Goal: Task Accomplishment & Management: Manage account settings

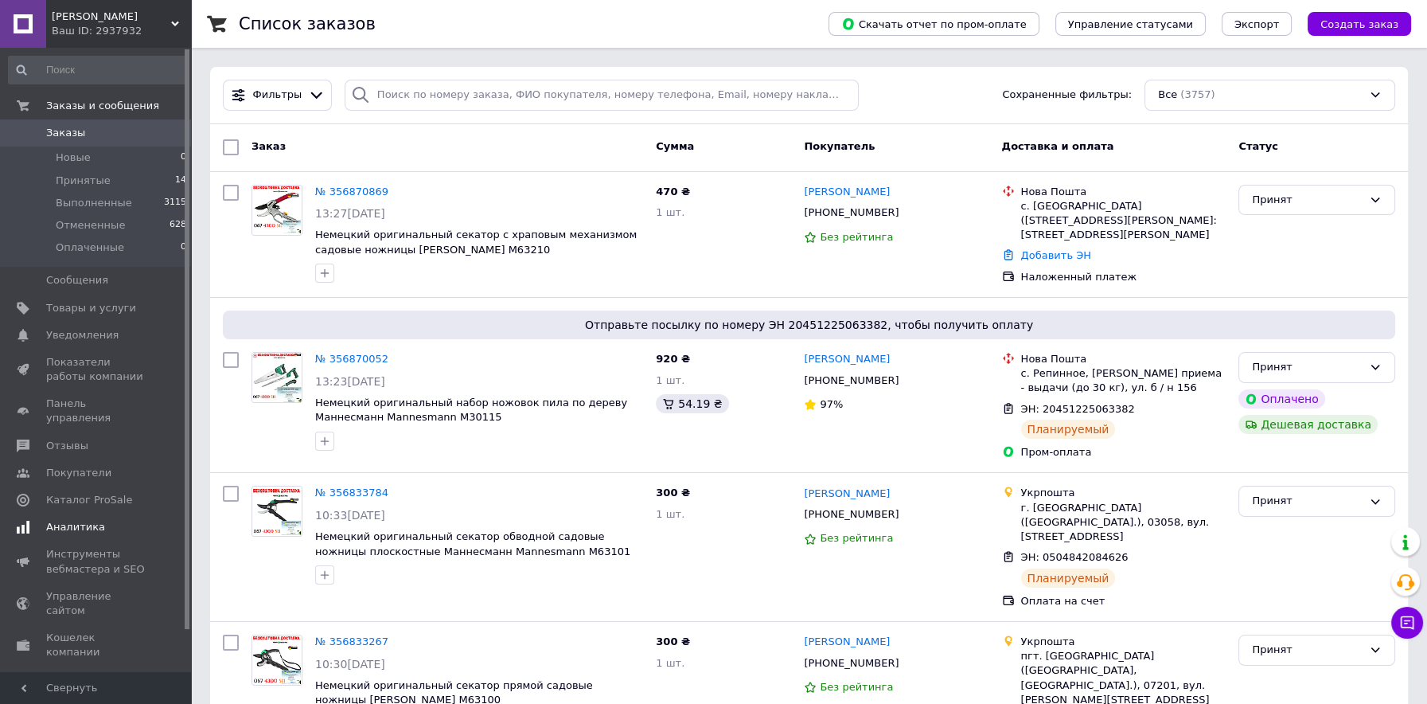
click at [58, 520] on span "Аналитика" at bounding box center [75, 527] width 59 height 14
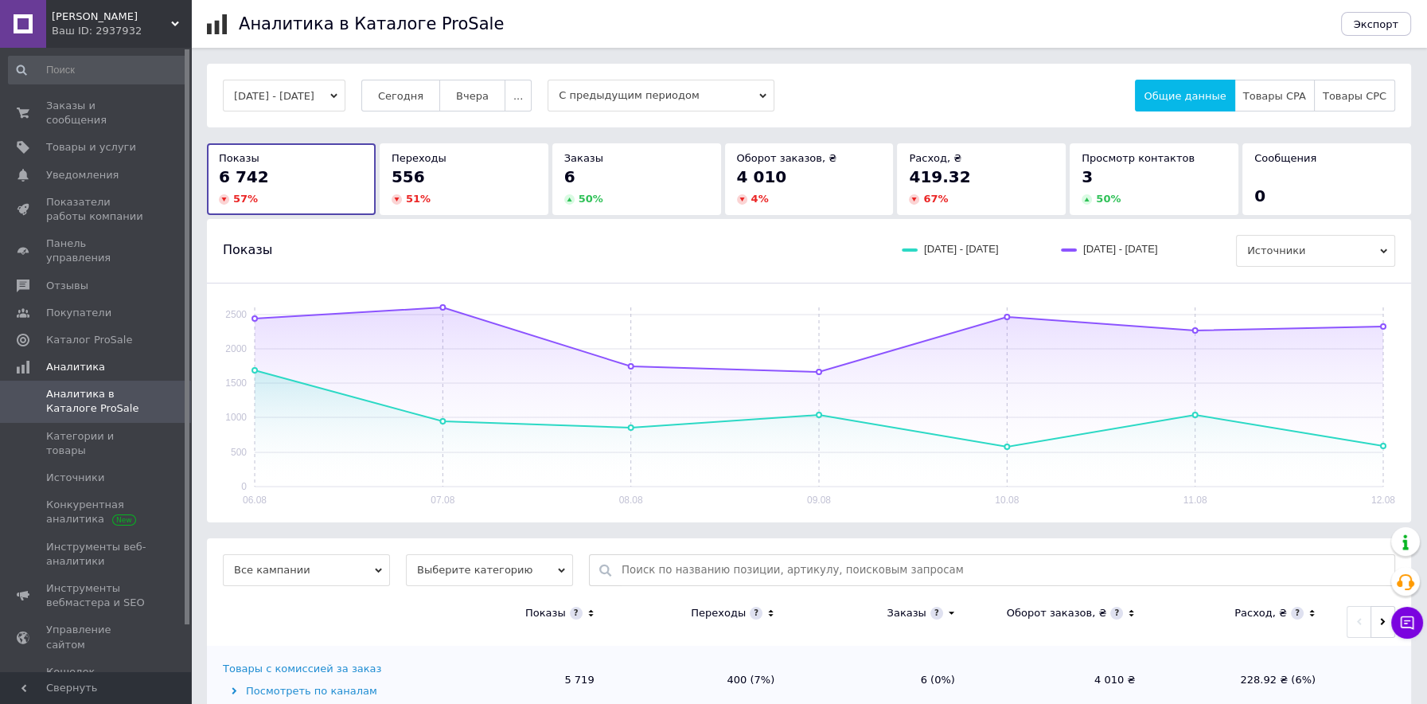
click at [450, 170] on div "556" at bounding box center [464, 177] width 145 height 22
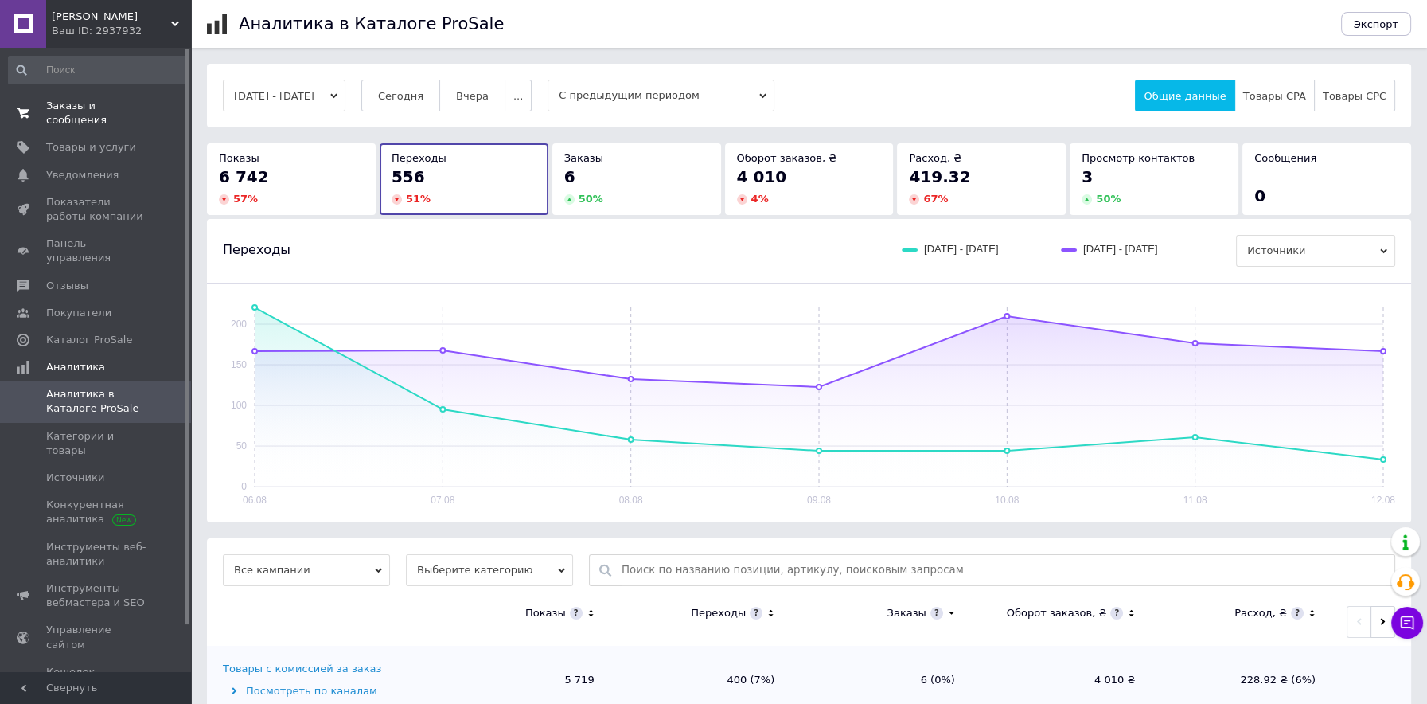
click at [121, 104] on span "Заказы и сообщения" at bounding box center [96, 113] width 101 height 29
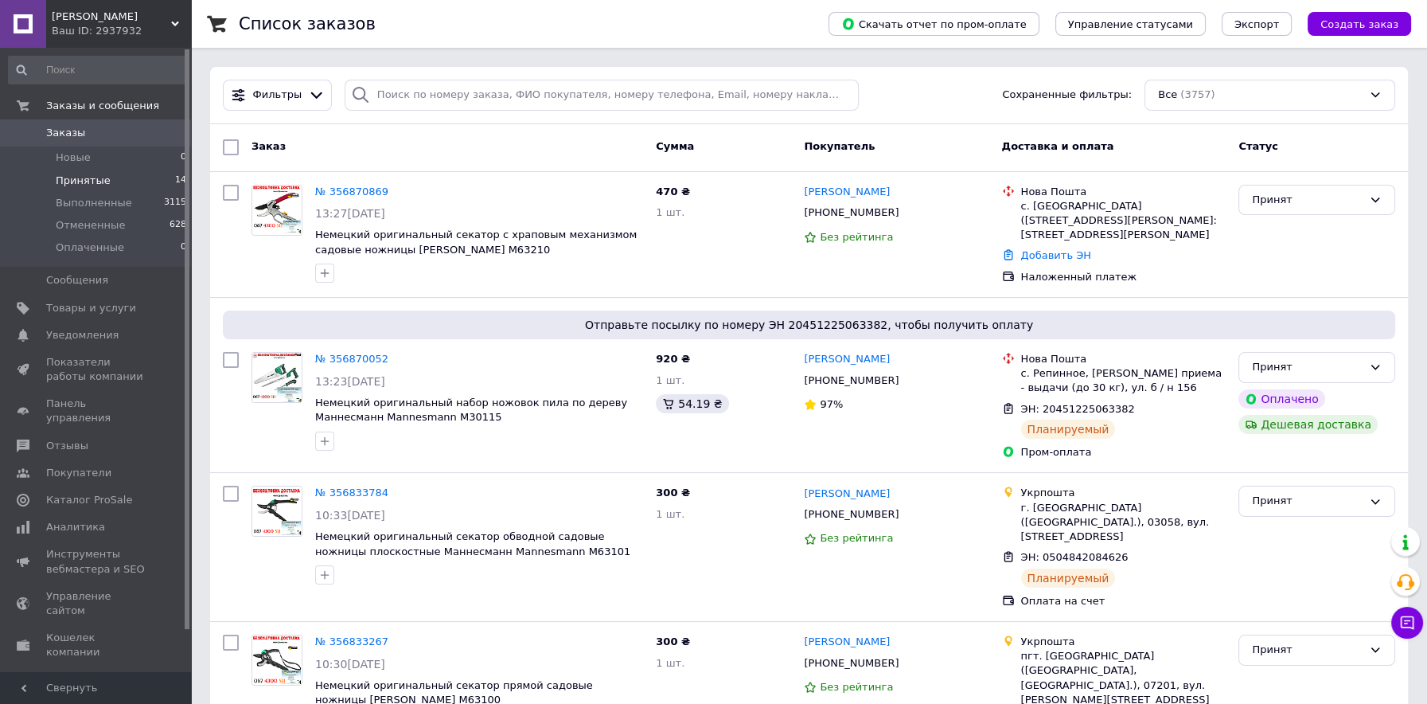
click at [86, 180] on span "Принятые" at bounding box center [83, 180] width 55 height 14
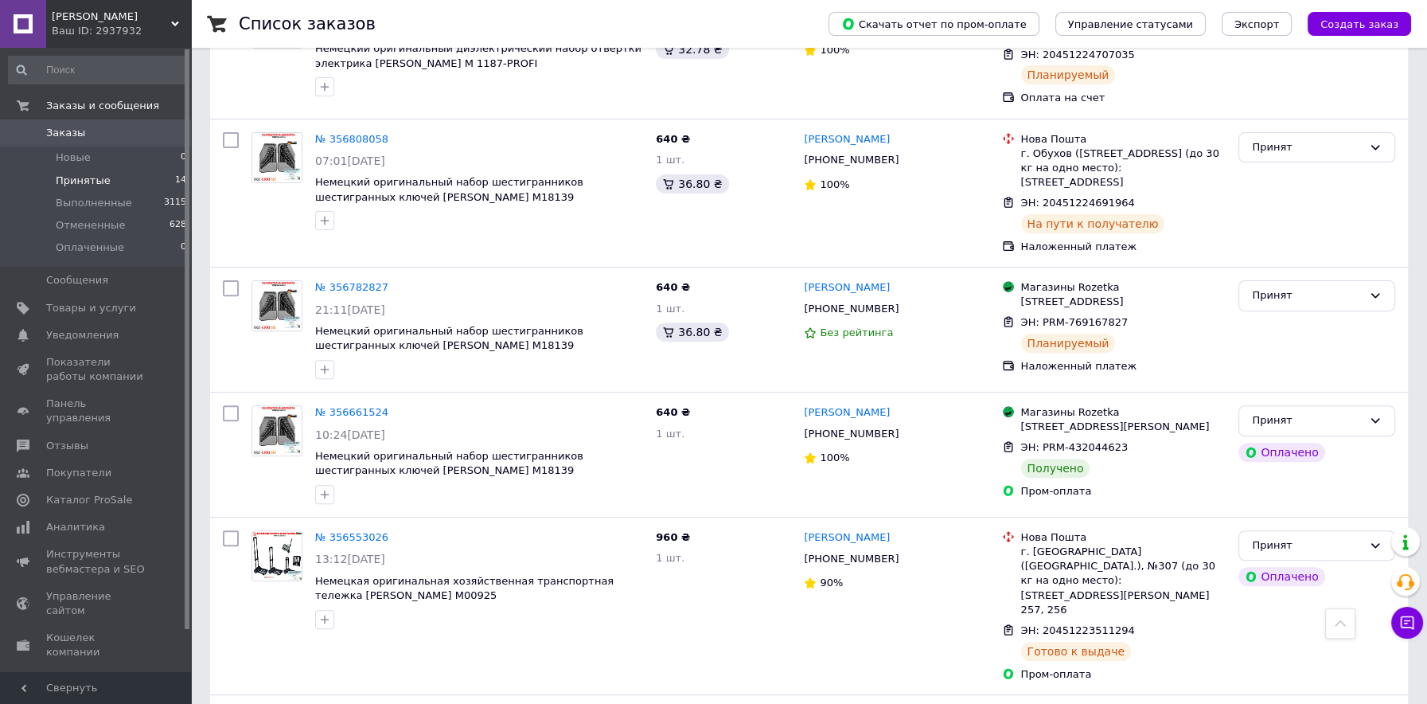
scroll to position [884, 0]
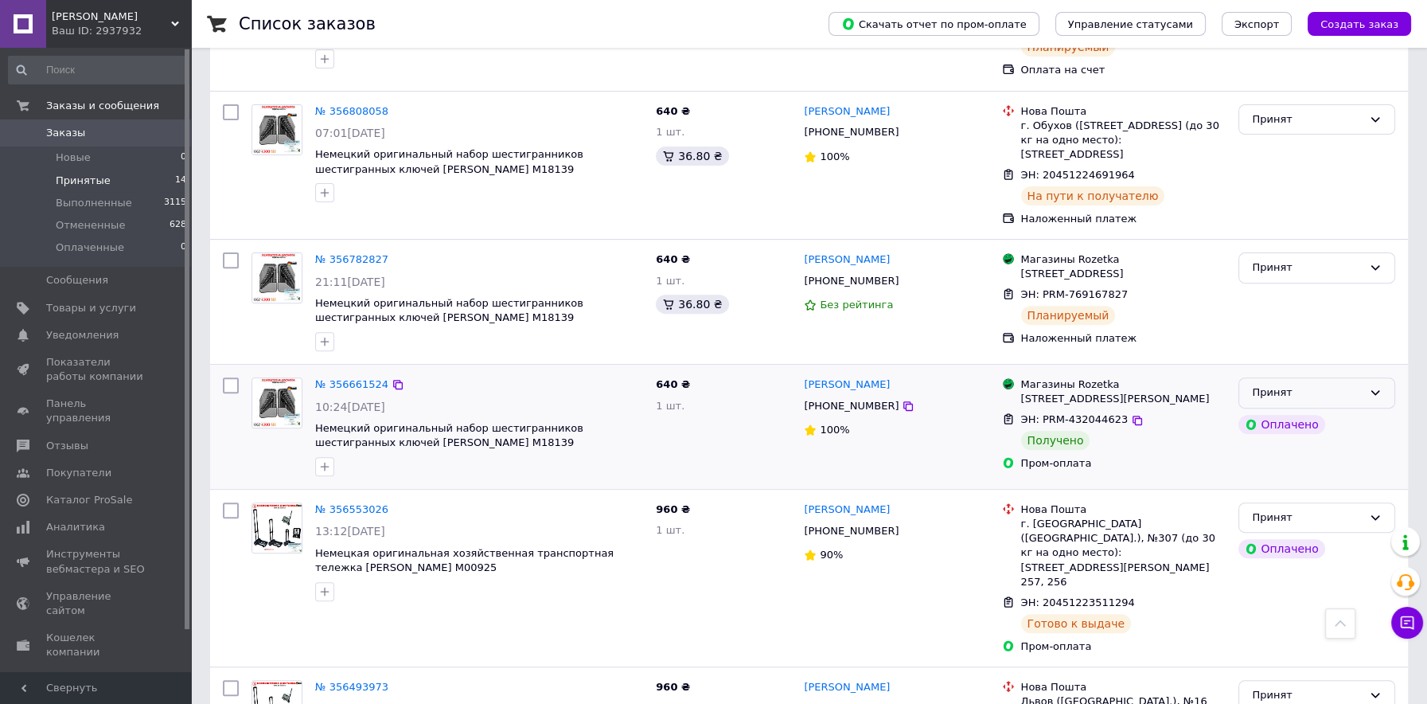
click at [1353, 384] on div "Принят" at bounding box center [1307, 392] width 111 height 17
click at [1277, 411] on li "Выполнен" at bounding box center [1316, 425] width 155 height 29
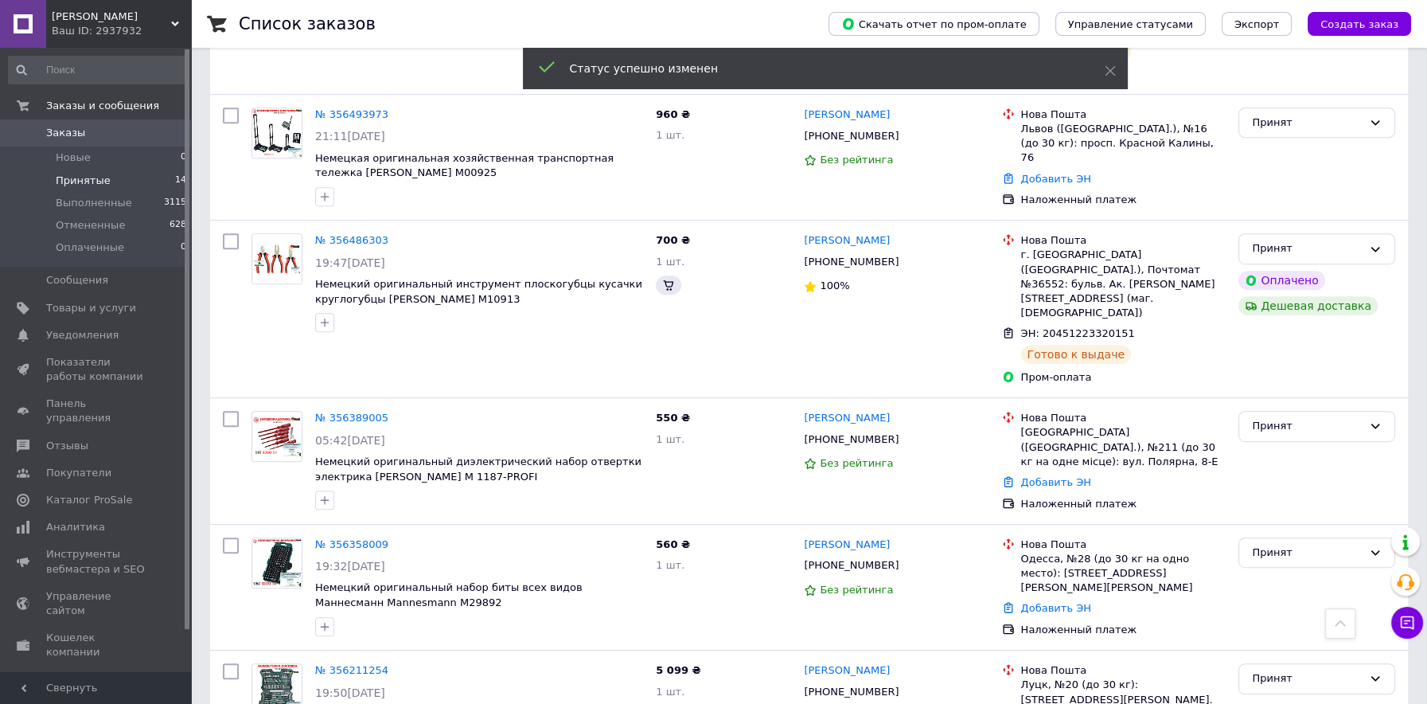
scroll to position [1457, 0]
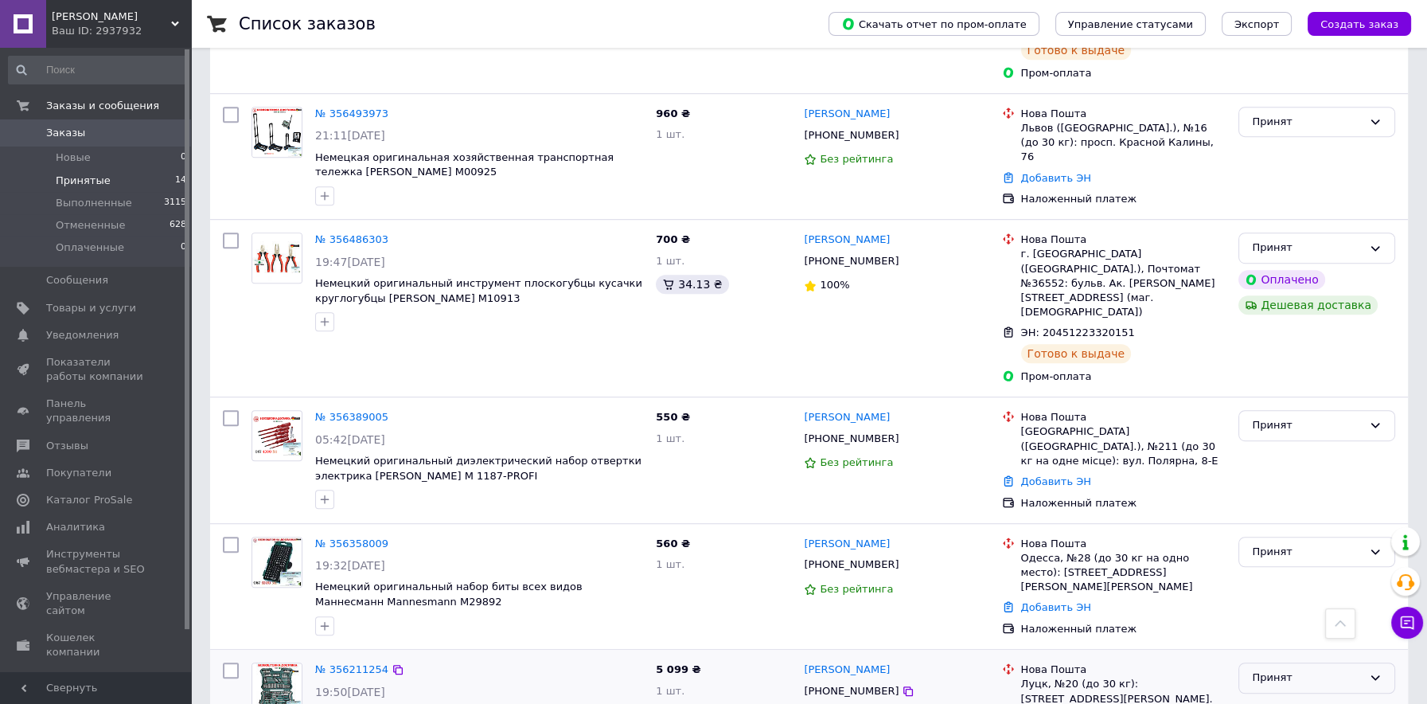
click at [1296, 669] on div "Принят" at bounding box center [1307, 677] width 111 height 17
click at [1280, 696] on li "Выполнен" at bounding box center [1316, 710] width 155 height 29
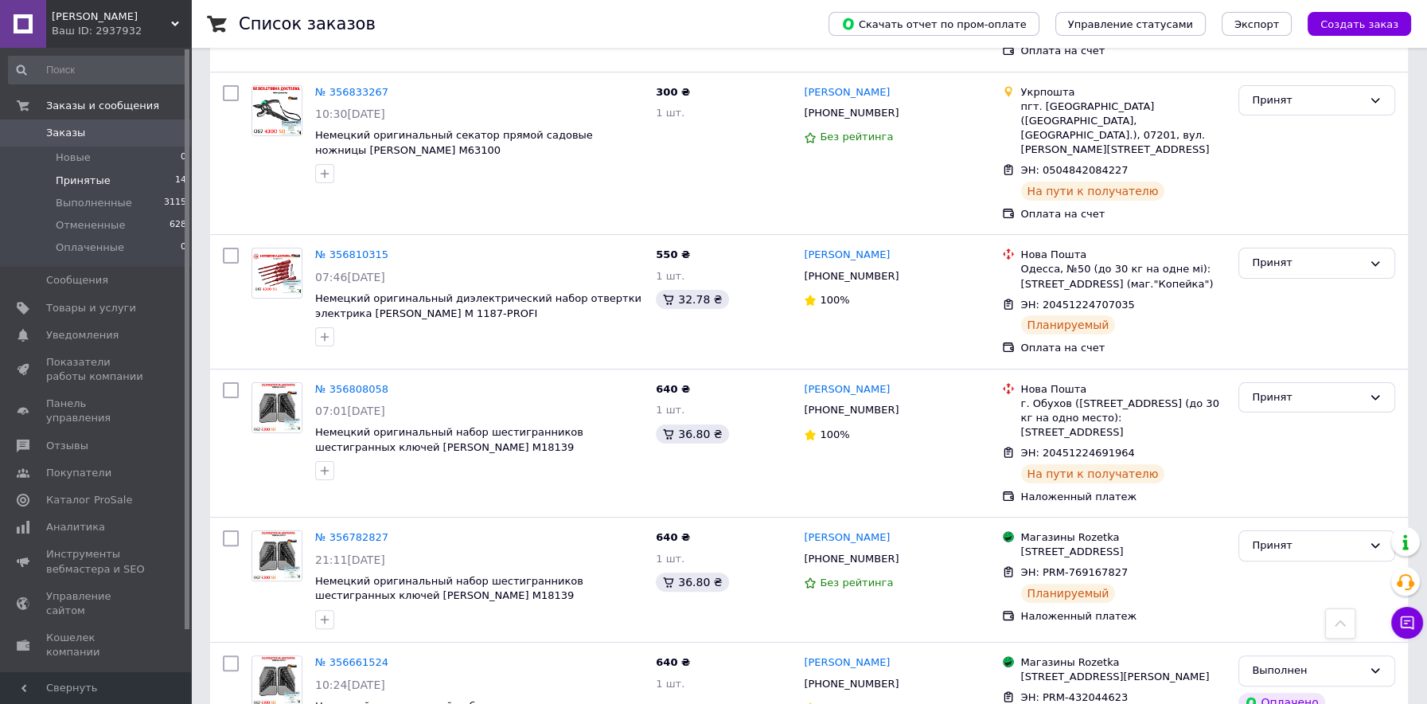
scroll to position [573, 0]
